Goal: Transaction & Acquisition: Purchase product/service

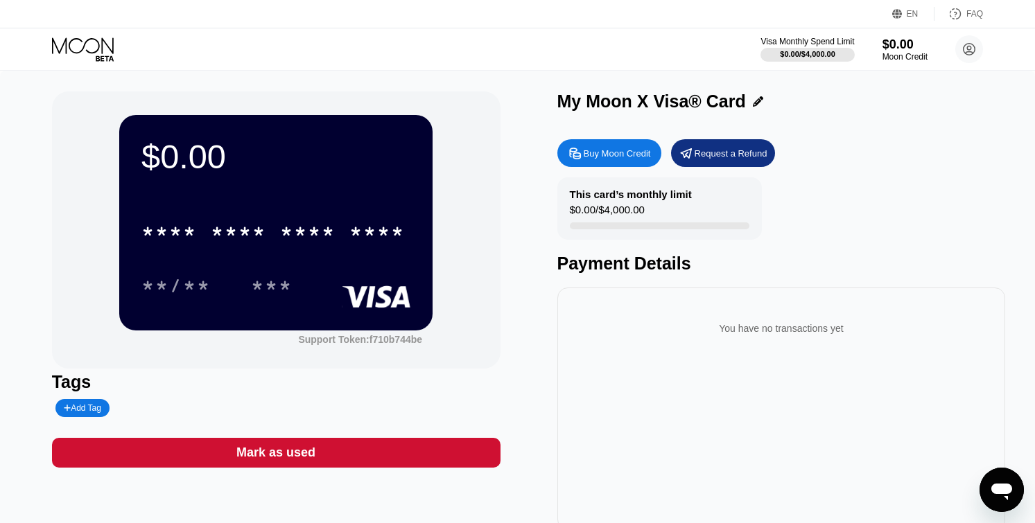
click at [589, 156] on div "Buy Moon Credit" at bounding box center [617, 154] width 67 height 12
type input "0"
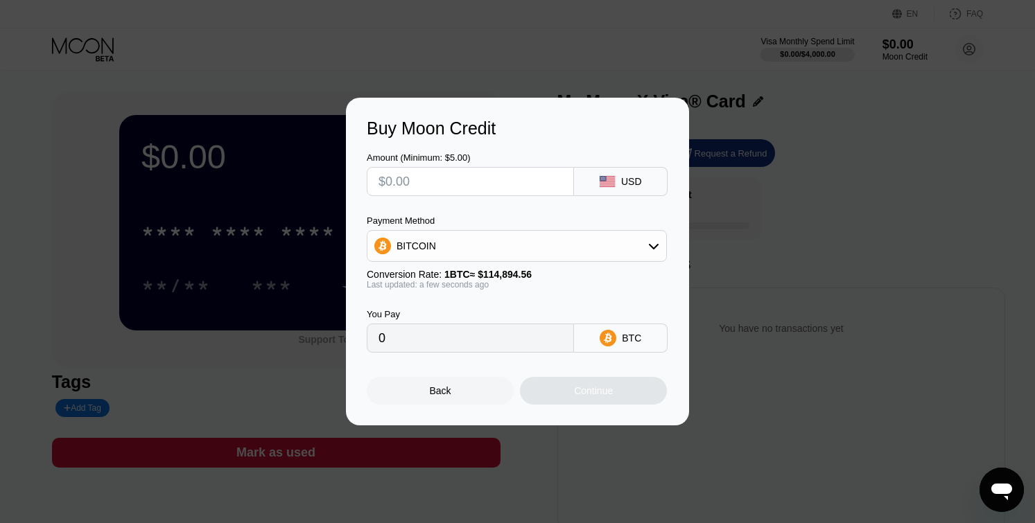
click at [476, 179] on input "text" at bounding box center [470, 182] width 184 height 28
type input "$13"
type input "0.00011315"
type input "$13"
click at [483, 245] on div "BITCOIN" at bounding box center [516, 246] width 299 height 28
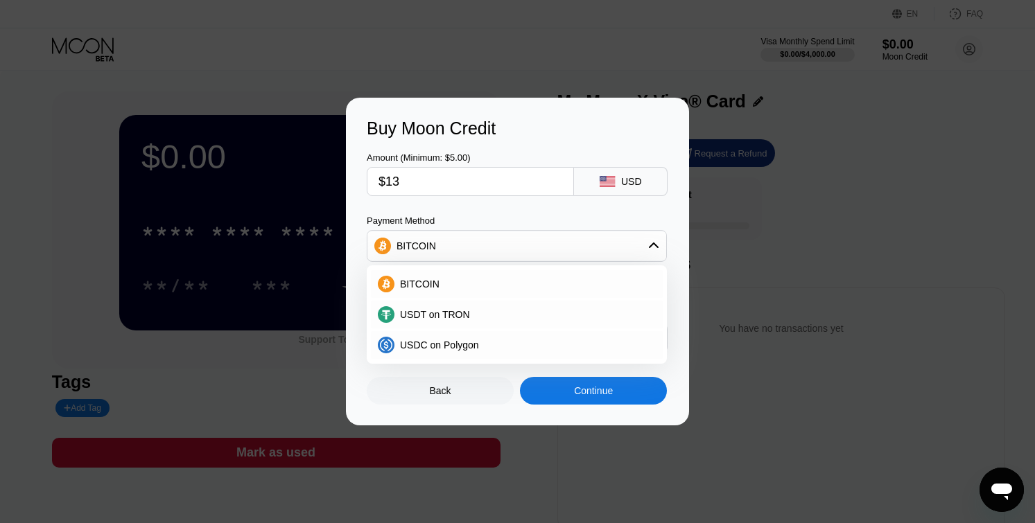
click at [426, 315] on span "USDT on TRON" at bounding box center [435, 314] width 70 height 11
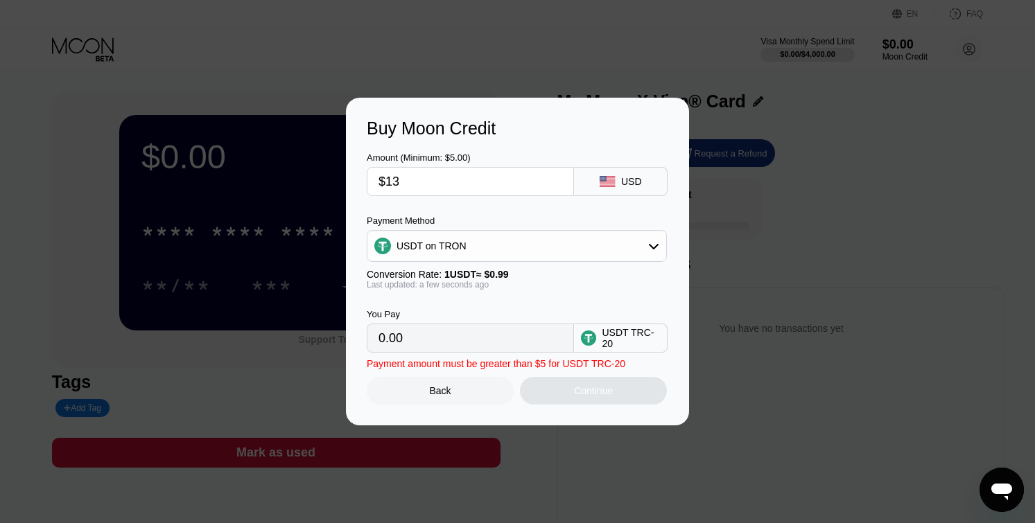
type input "13.13"
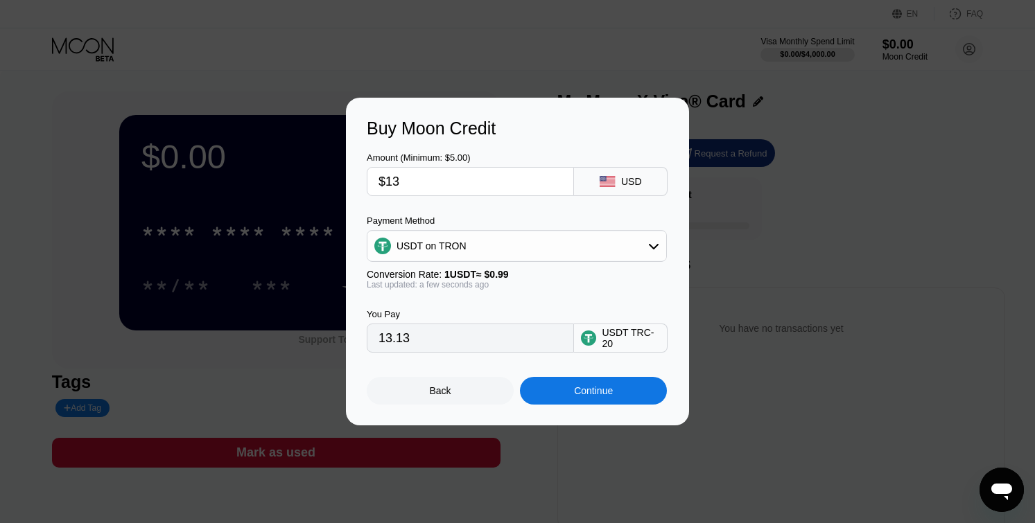
click at [594, 396] on div "Continue" at bounding box center [593, 390] width 39 height 11
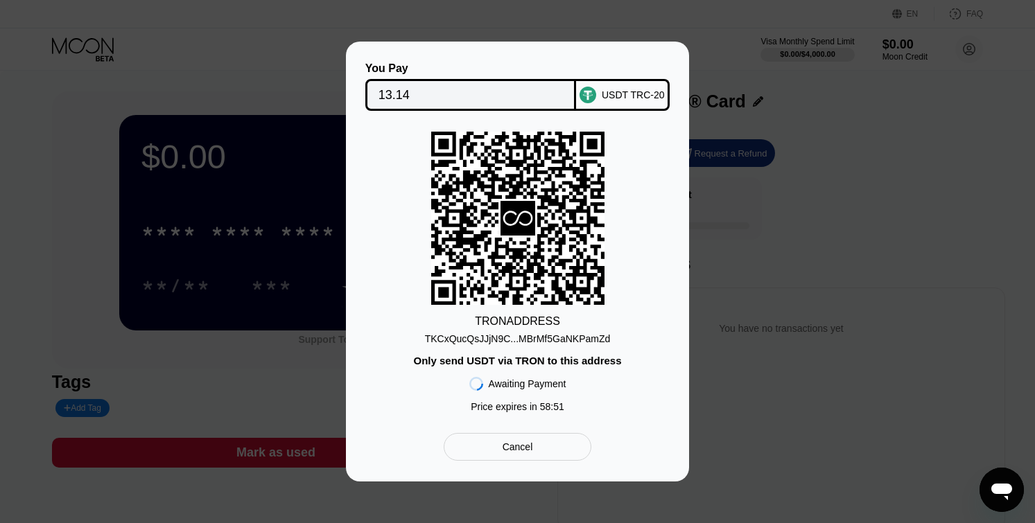
click at [527, 444] on div "Cancel" at bounding box center [518, 447] width 30 height 12
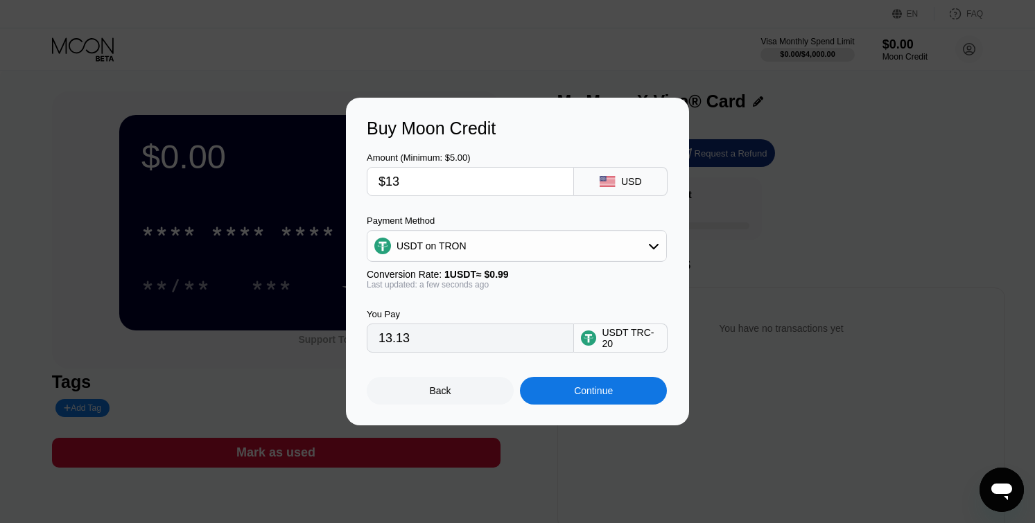
click at [399, 179] on input "$13" at bounding box center [470, 182] width 184 height 28
type input "$1"
type input "1.01"
type input "$16"
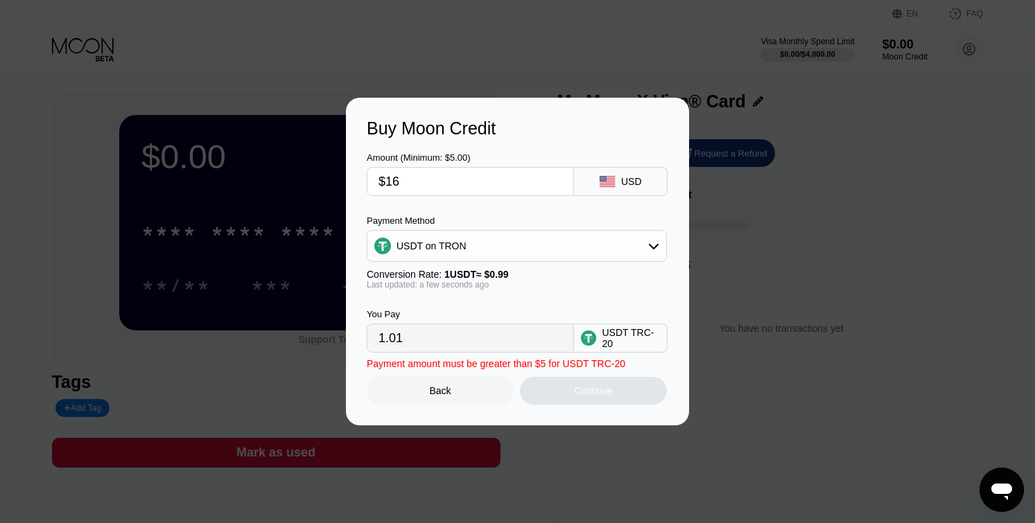
type input "16.16"
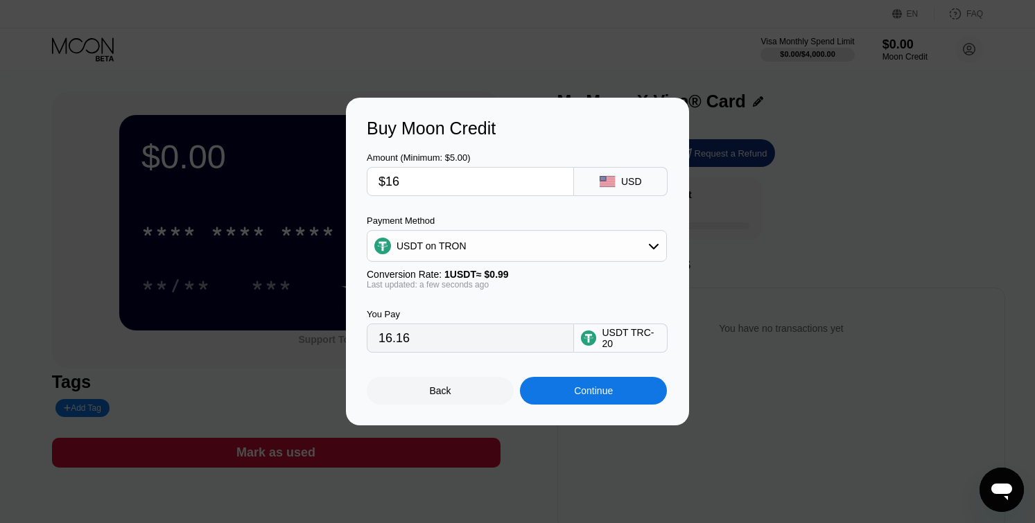
type input "$16"
click at [489, 132] on div "Buy Moon Credit" at bounding box center [518, 129] width 302 height 20
click at [566, 390] on div "Continue" at bounding box center [593, 391] width 147 height 28
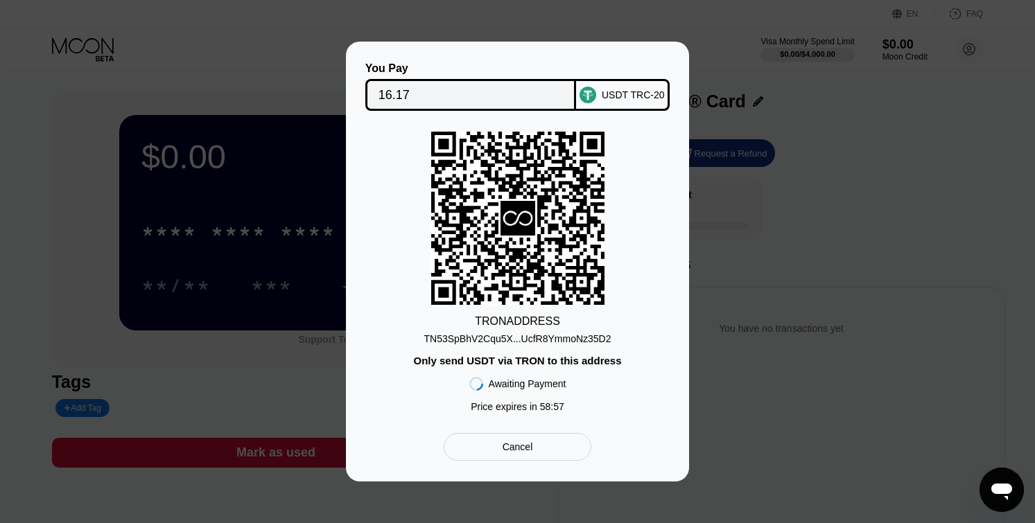
click at [534, 431] on div "You Pay 16.17 USDT TRC-20 TRON ADDRESS TN53SpBhV2Cqu5X...UcfR8YmmoNz35D2 Only s…" at bounding box center [518, 261] width 302 height 399
click at [524, 451] on div "Cancel" at bounding box center [518, 447] width 30 height 12
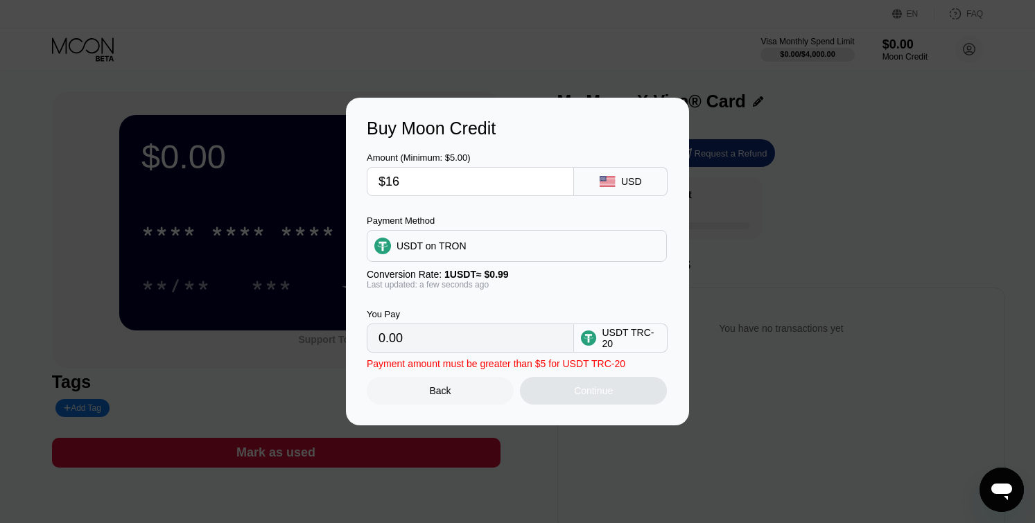
type input "16.16"
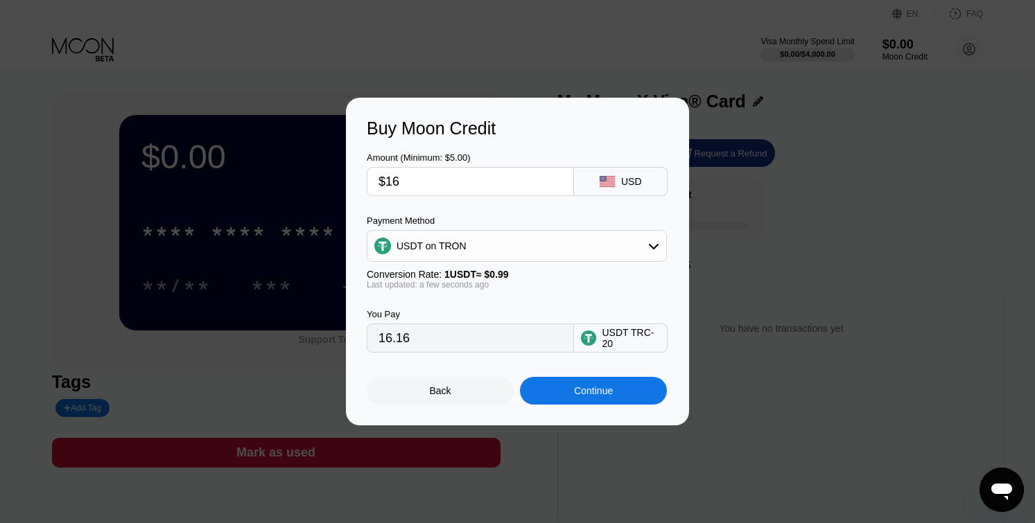
click at [758, 391] on div "Buy Moon Credit Amount (Minimum: $5.00) $16 USD Payment Method USDT on TRON Con…" at bounding box center [517, 262] width 1035 height 328
click at [717, 207] on div "Buy Moon Credit Amount (Minimum: $5.00) $16 USD Payment Method USDT on TRON Con…" at bounding box center [517, 262] width 1035 height 328
click at [439, 376] on div "Back Continue" at bounding box center [518, 379] width 302 height 52
click at [436, 399] on div "Back" at bounding box center [440, 391] width 147 height 28
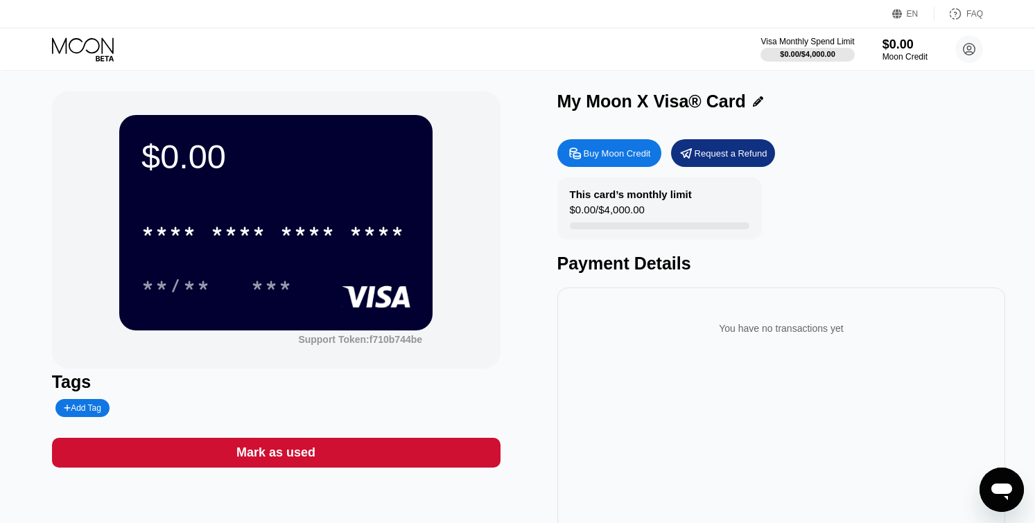
click at [89, 55] on icon at bounding box center [84, 49] width 64 height 24
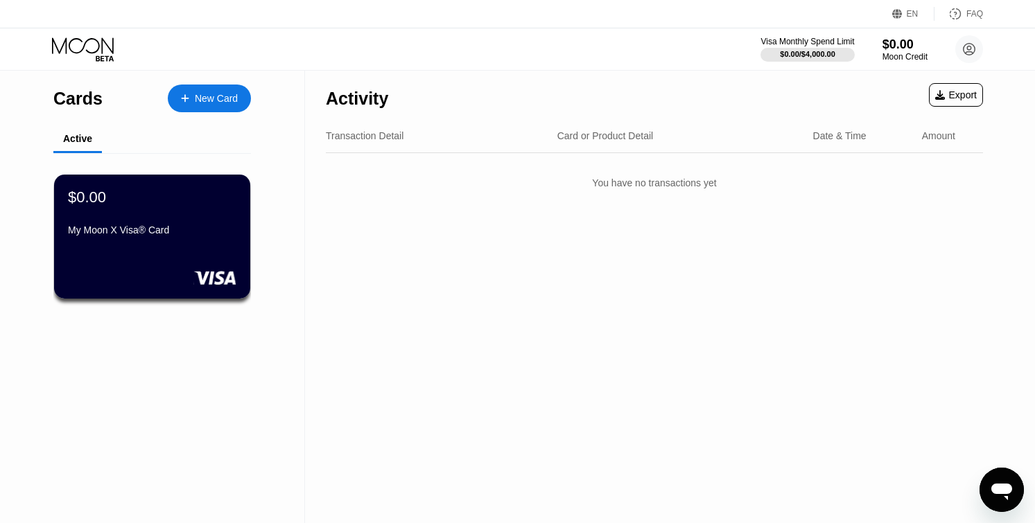
click at [232, 94] on div "New Card" at bounding box center [216, 99] width 43 height 12
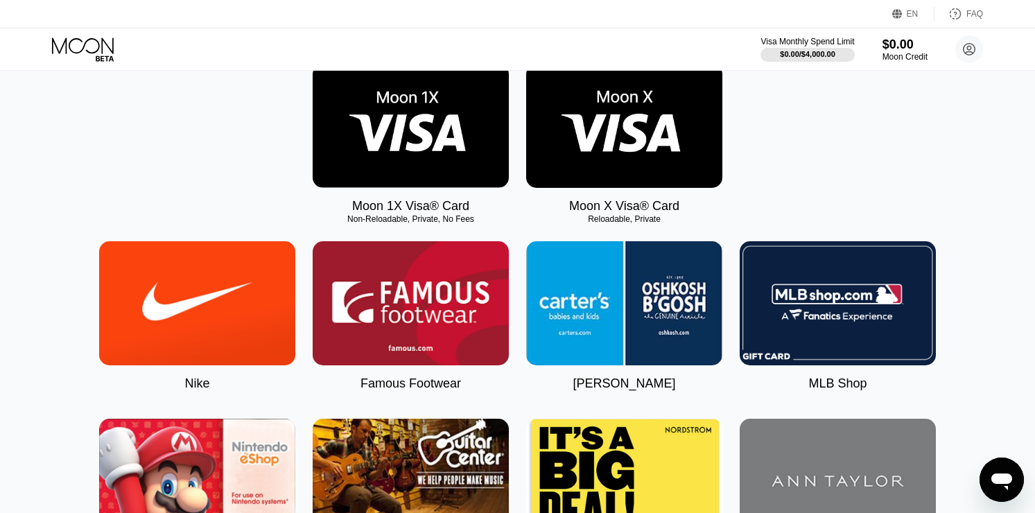
scroll to position [472, 0]
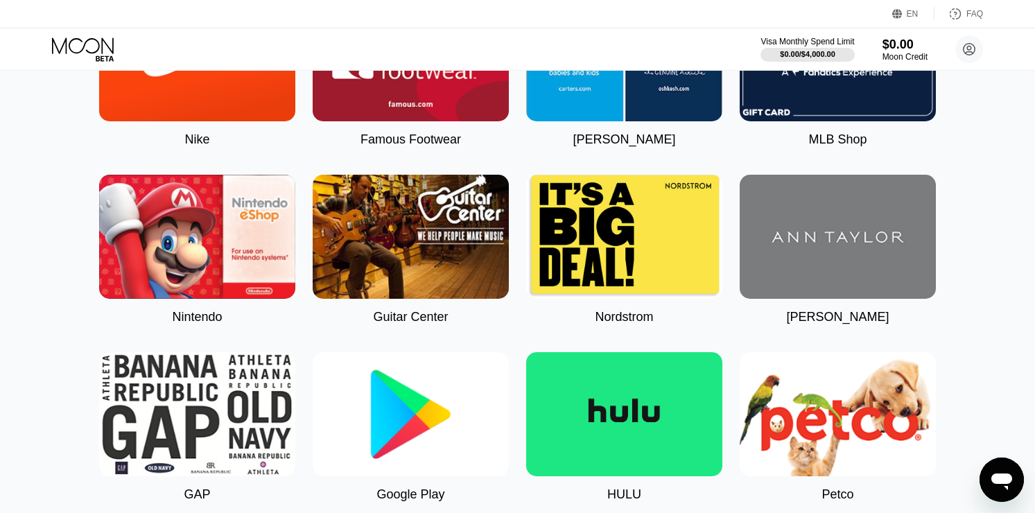
click at [399, 405] on img at bounding box center [411, 414] width 196 height 124
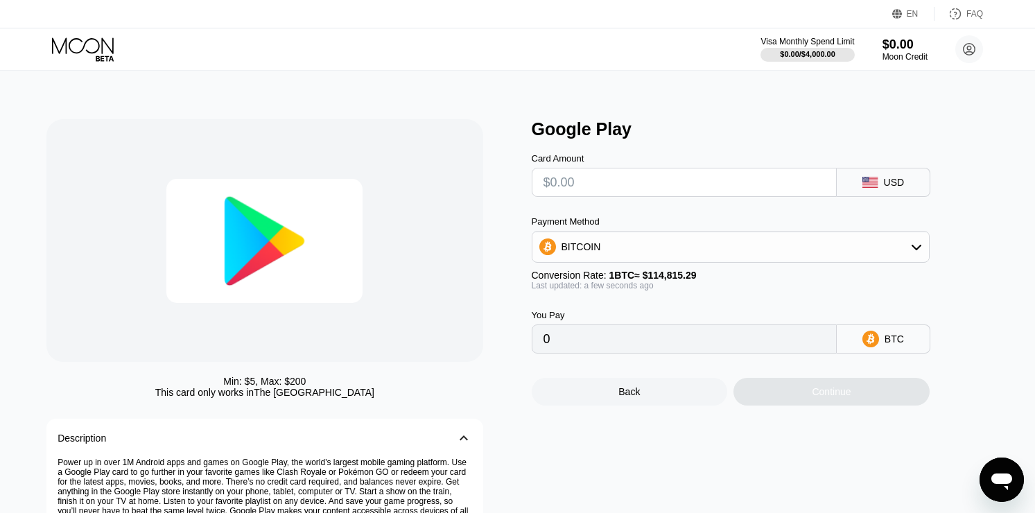
scroll to position [111, 0]
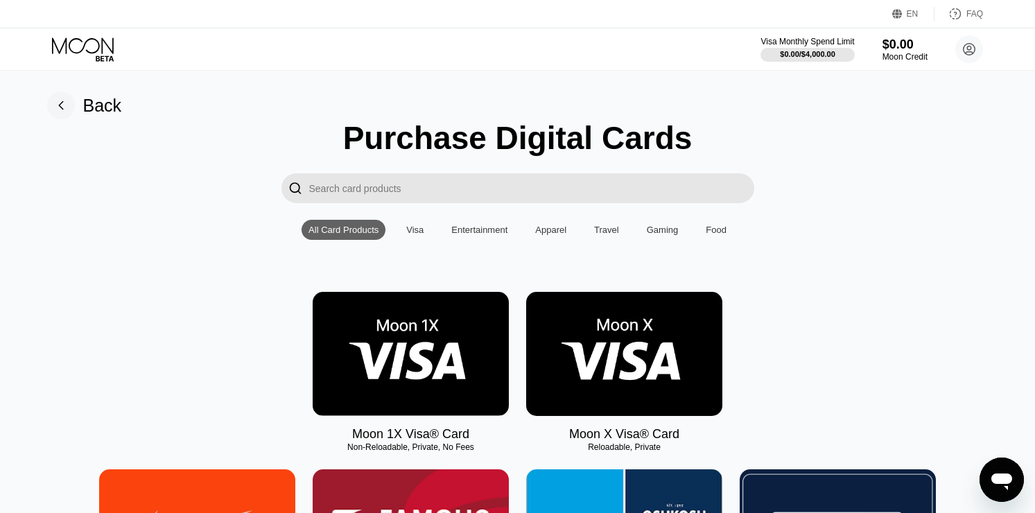
click at [615, 353] on img at bounding box center [624, 354] width 196 height 124
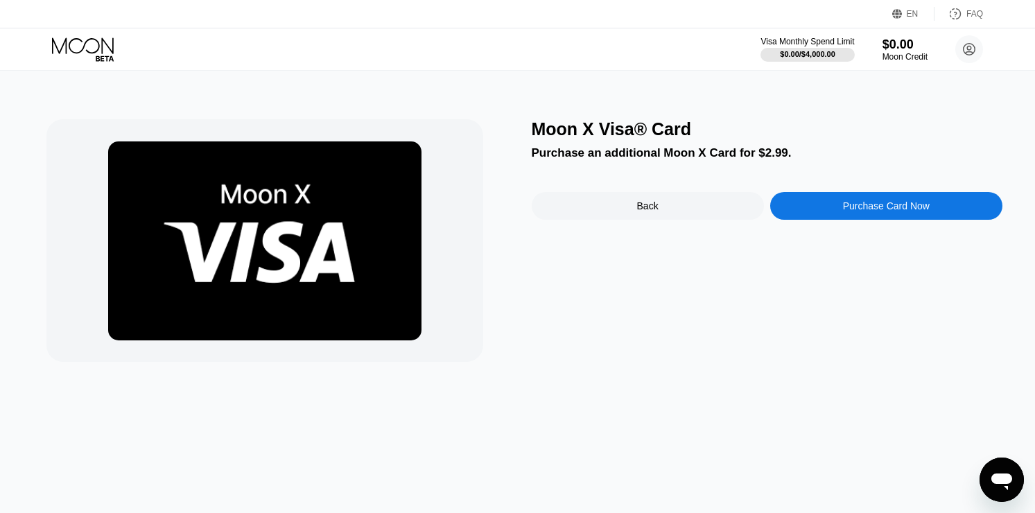
click at [846, 200] on div "Purchase Card Now" at bounding box center [886, 205] width 87 height 11
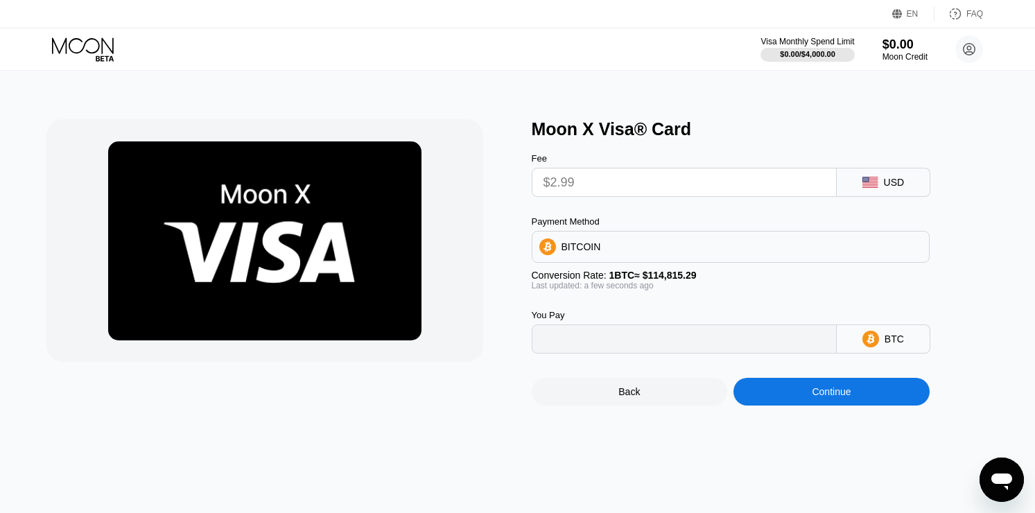
type input "0.00002605"
click at [623, 392] on div "Back" at bounding box center [628, 391] width 21 height 11
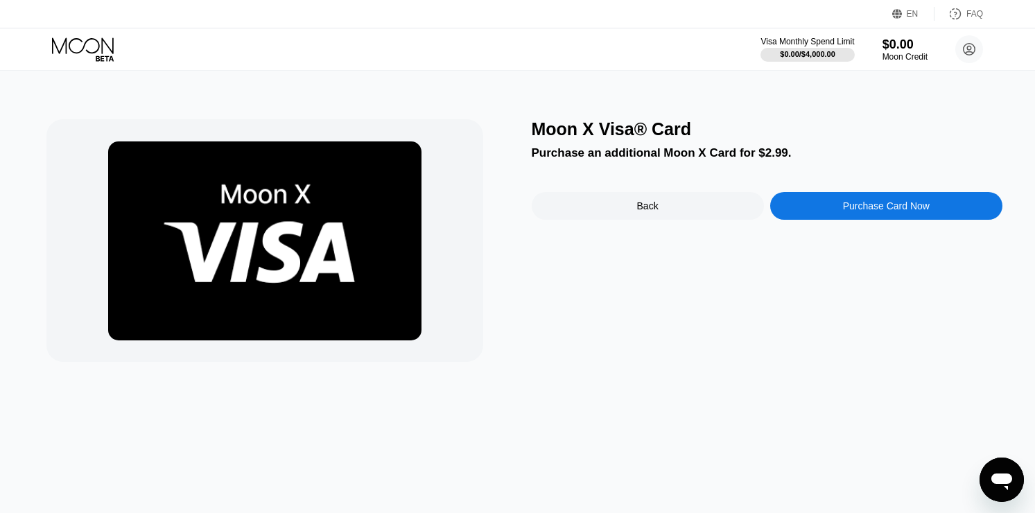
click at [821, 201] on div "Purchase Card Now" at bounding box center [886, 206] width 232 height 28
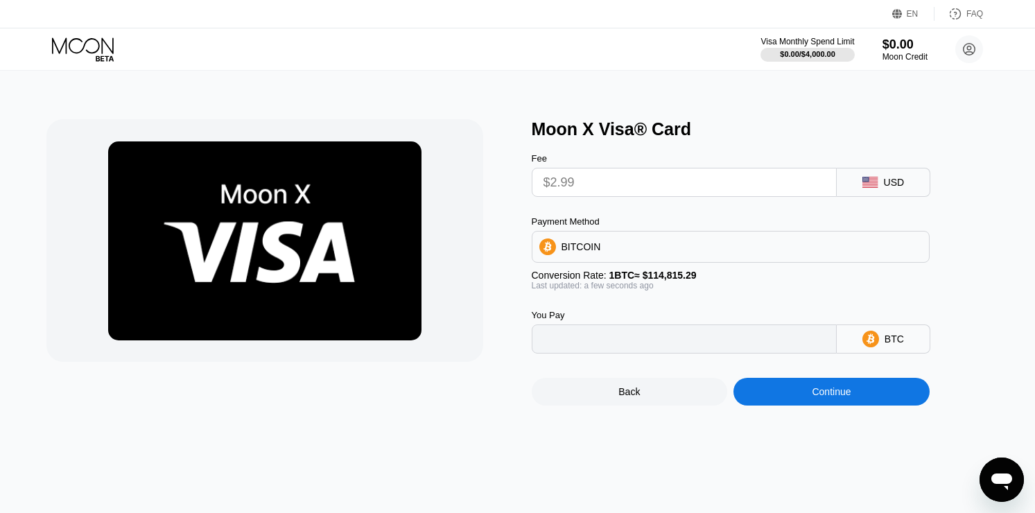
type input "0.00002605"
click at [596, 387] on div "Back" at bounding box center [630, 392] width 196 height 28
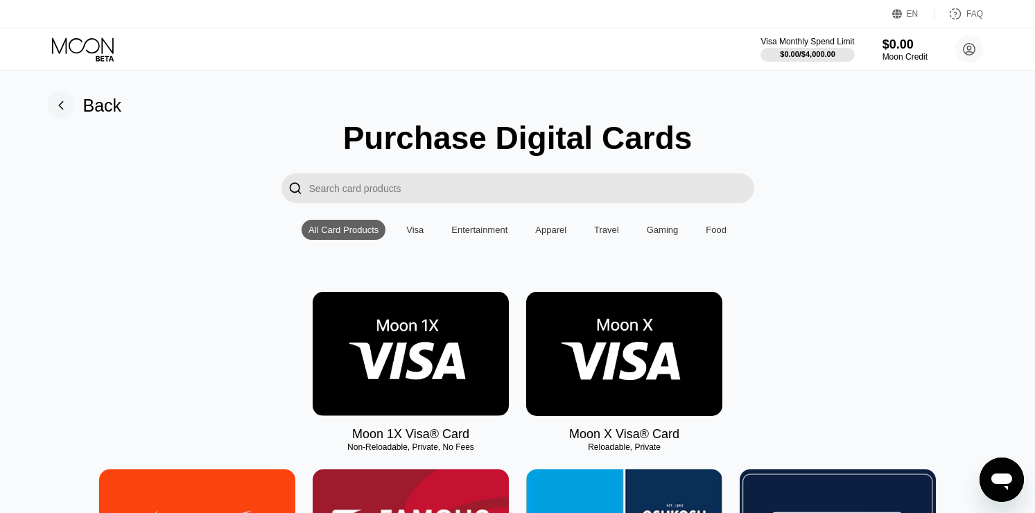
click at [415, 358] on img at bounding box center [411, 354] width 196 height 124
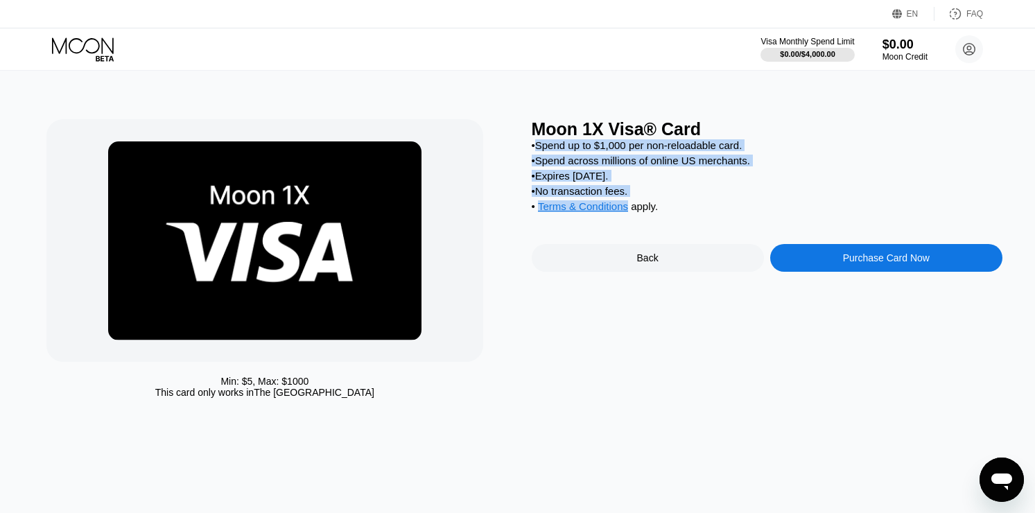
drag, startPoint x: 537, startPoint y: 142, endPoint x: 695, endPoint y: 220, distance: 176.1
click at [695, 219] on div "• Spend up to $1,000 per non-reloadable card. • Spend across millions of online…" at bounding box center [767, 179] width 471 height 80
click at [695, 261] on div "Back" at bounding box center [648, 258] width 232 height 28
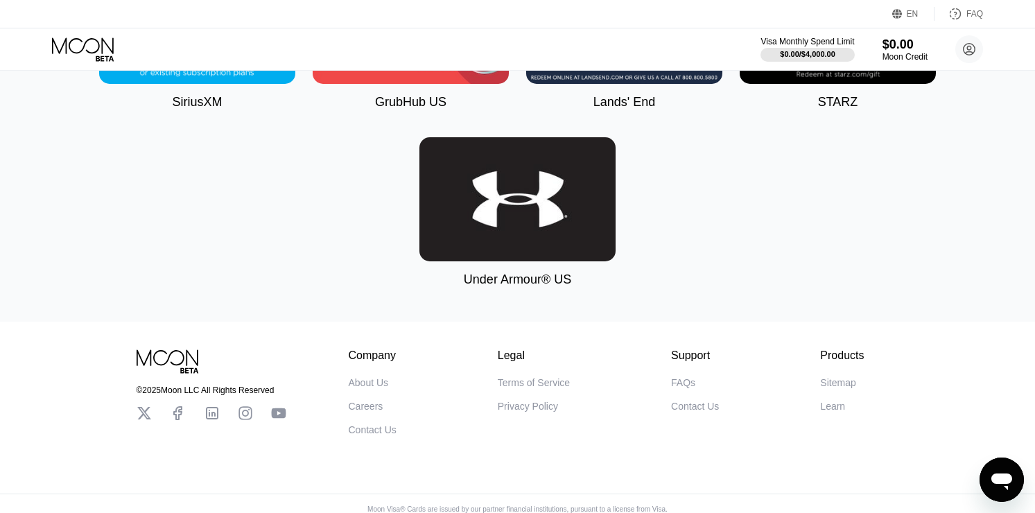
scroll to position [4446, 0]
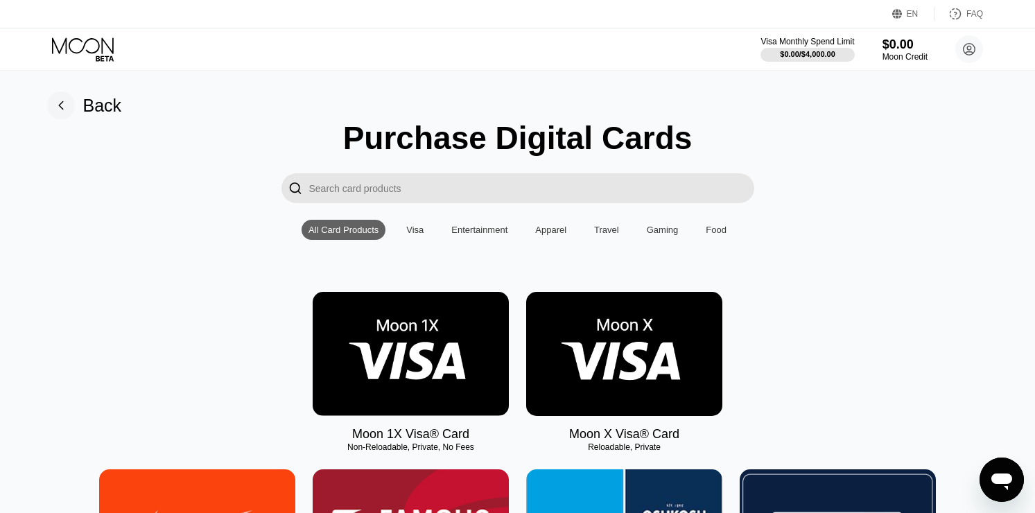
click at [986, 471] on div "Apri finestra di messaggistica" at bounding box center [1002, 480] width 42 height 42
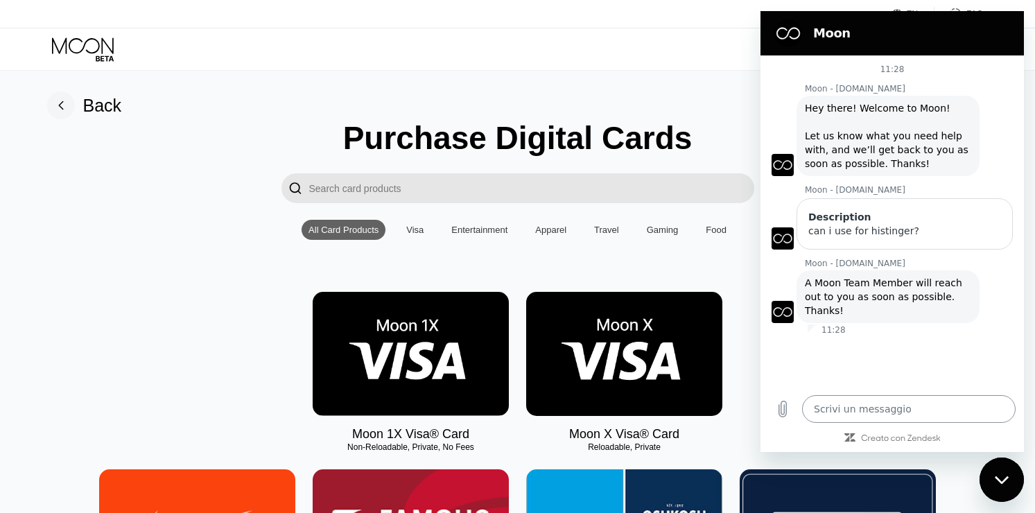
click at [837, 423] on textarea at bounding box center [908, 409] width 213 height 28
paste textarea "I need to pay Hostinger, it's a hosting service. Which card should I choose?"
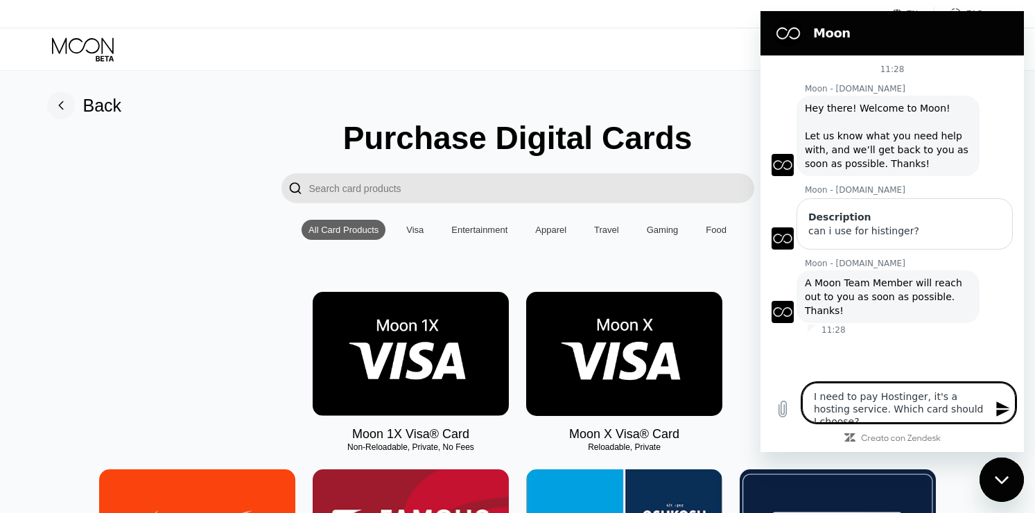
type textarea "I need to pay Hostinger, it's a hosting service. Which card should I choose?"
type textarea "x"
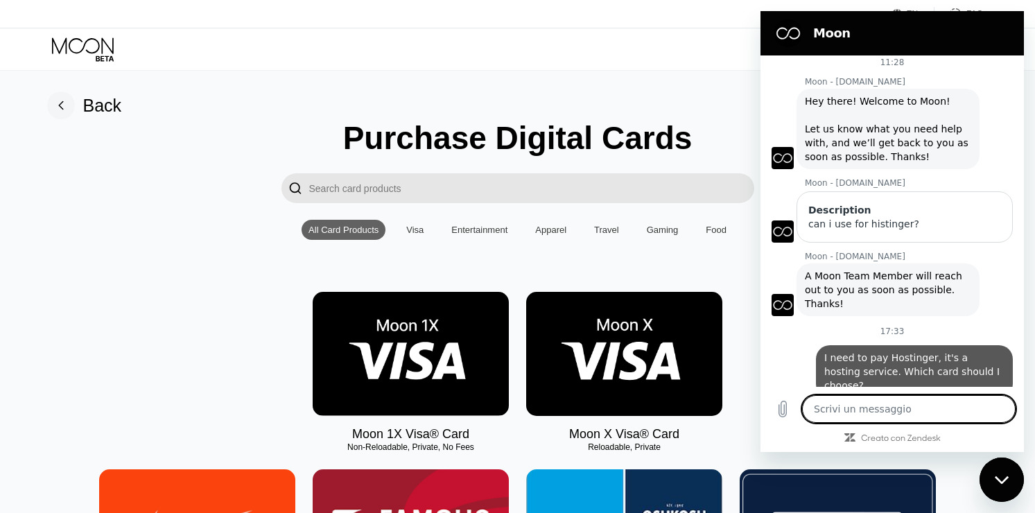
type textarea "x"
